Goal: Communication & Community: Share content

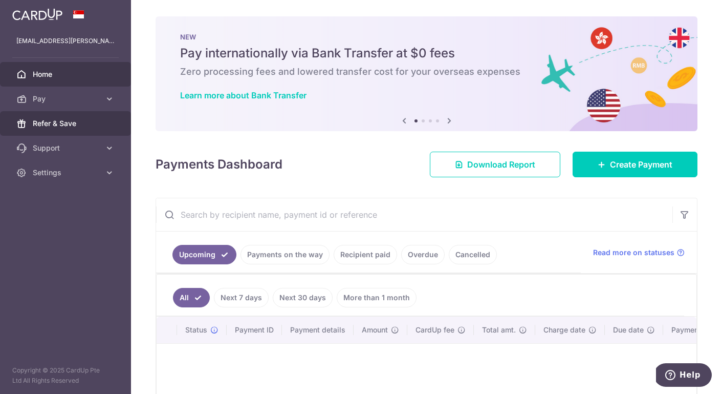
click at [75, 120] on span "Refer & Save" at bounding box center [67, 123] width 68 height 10
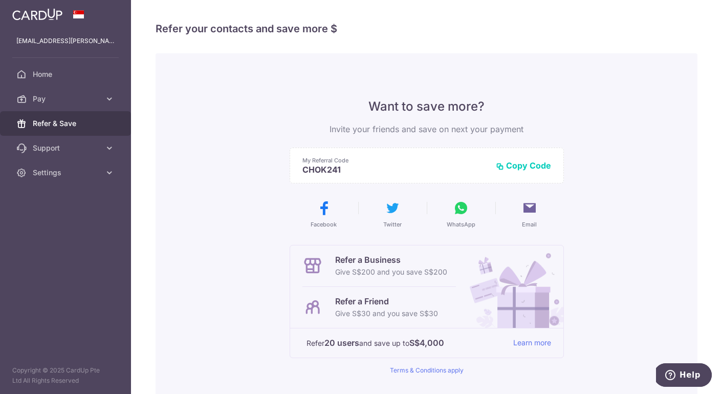
click at [515, 164] on button "Copy Code" at bounding box center [523, 165] width 55 height 10
click at [345, 172] on p "CHOK241" at bounding box center [403, 169] width 202 height 10
click at [340, 168] on p "CHOK241" at bounding box center [403, 169] width 202 height 10
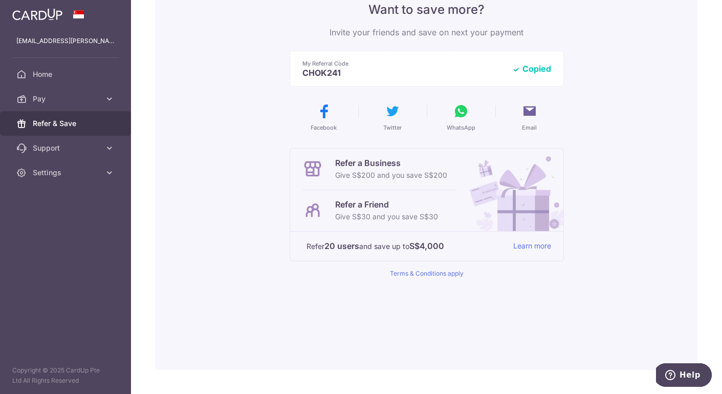
scroll to position [85, 0]
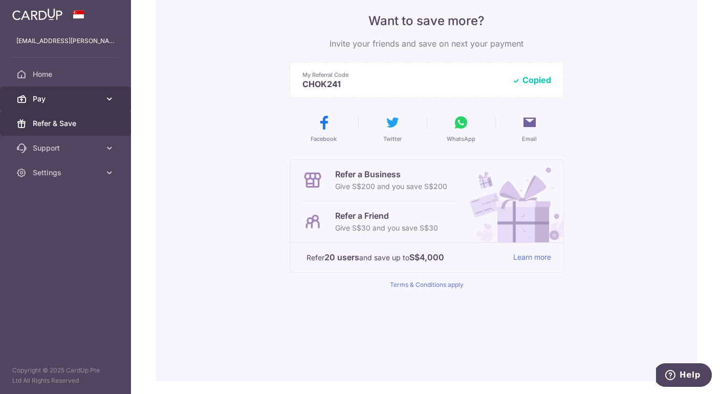
click at [63, 96] on span "Pay" at bounding box center [67, 99] width 68 height 10
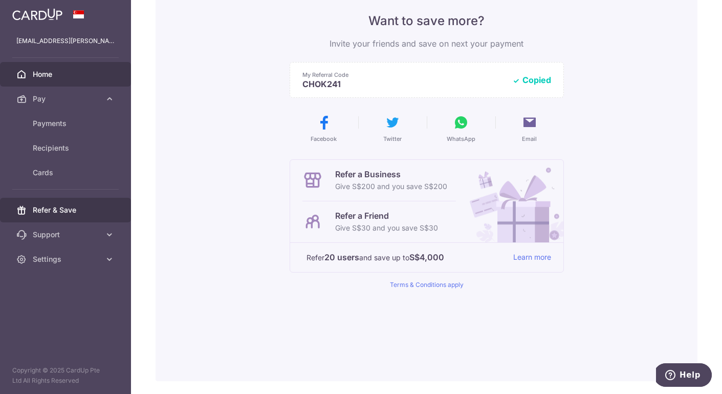
click at [49, 79] on span "Home" at bounding box center [67, 74] width 68 height 10
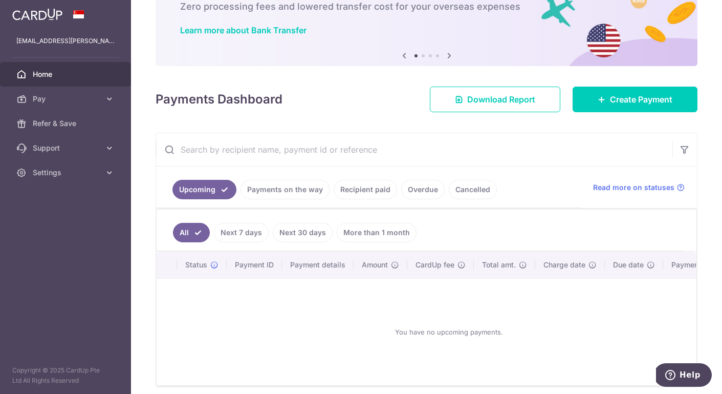
scroll to position [72, 0]
